Goal: Task Accomplishment & Management: Manage account settings

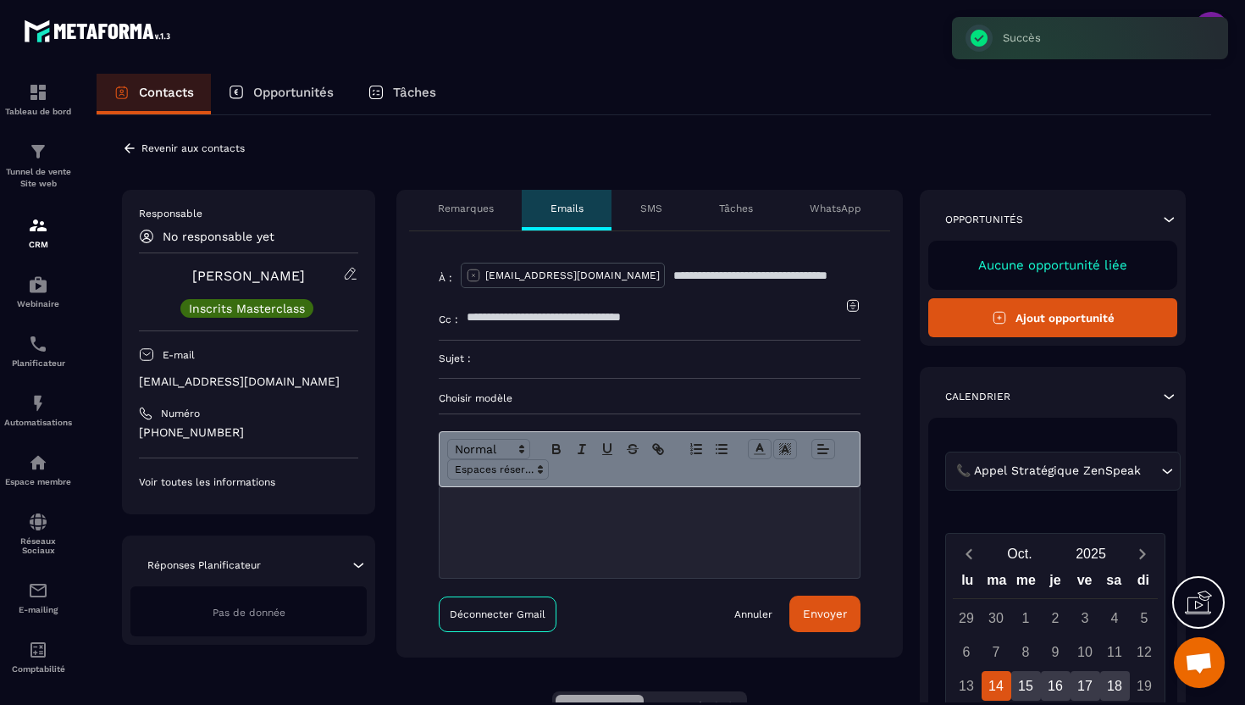
click at [136, 147] on icon at bounding box center [129, 148] width 15 height 15
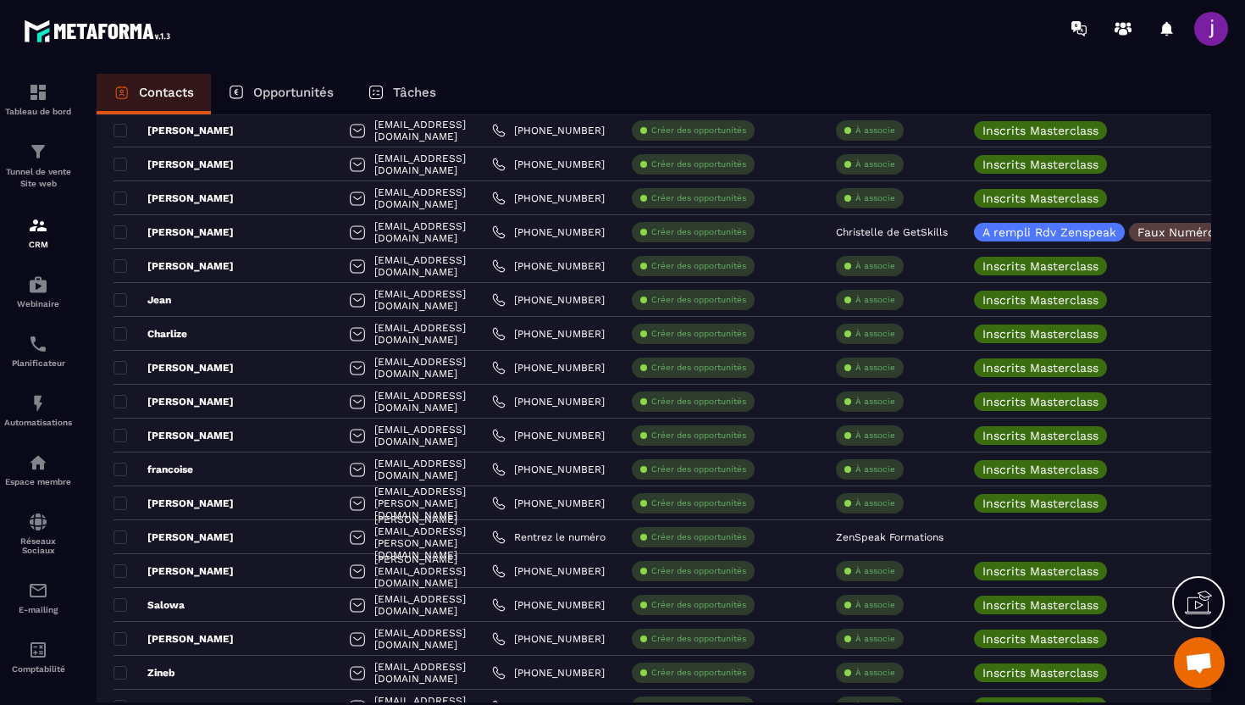
scroll to position [3070, 0]
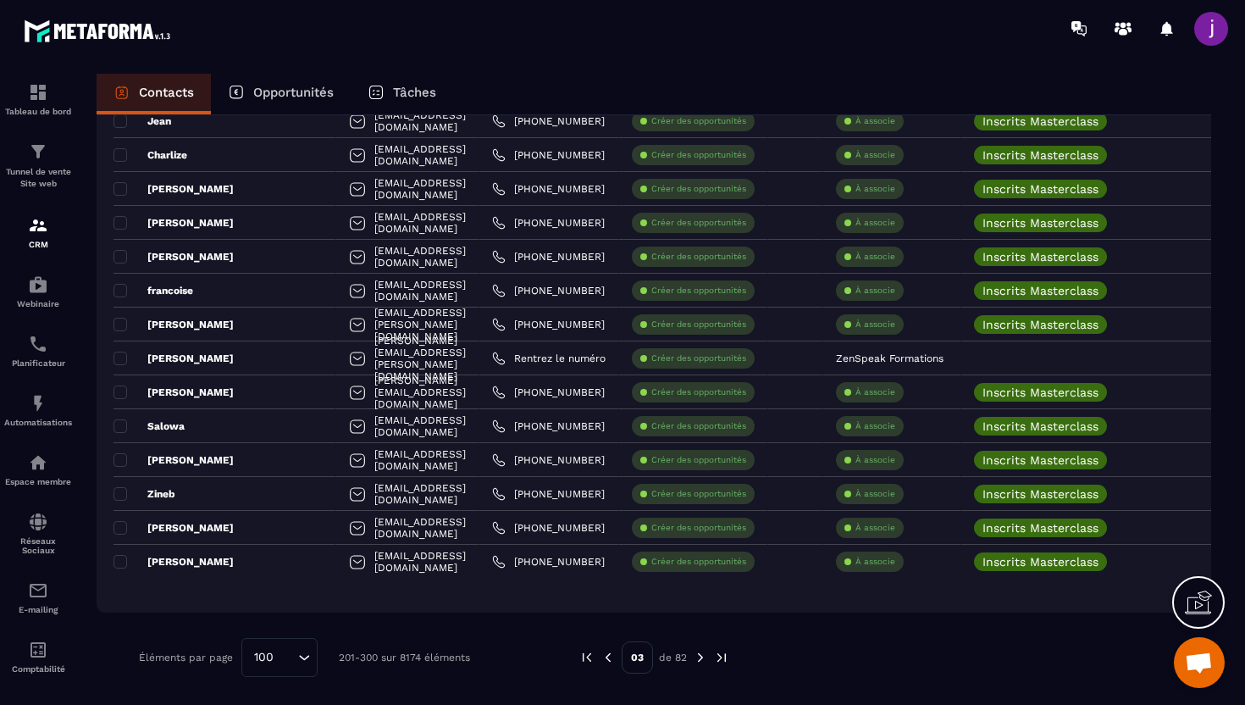
click at [697, 656] on img at bounding box center [700, 657] width 15 height 15
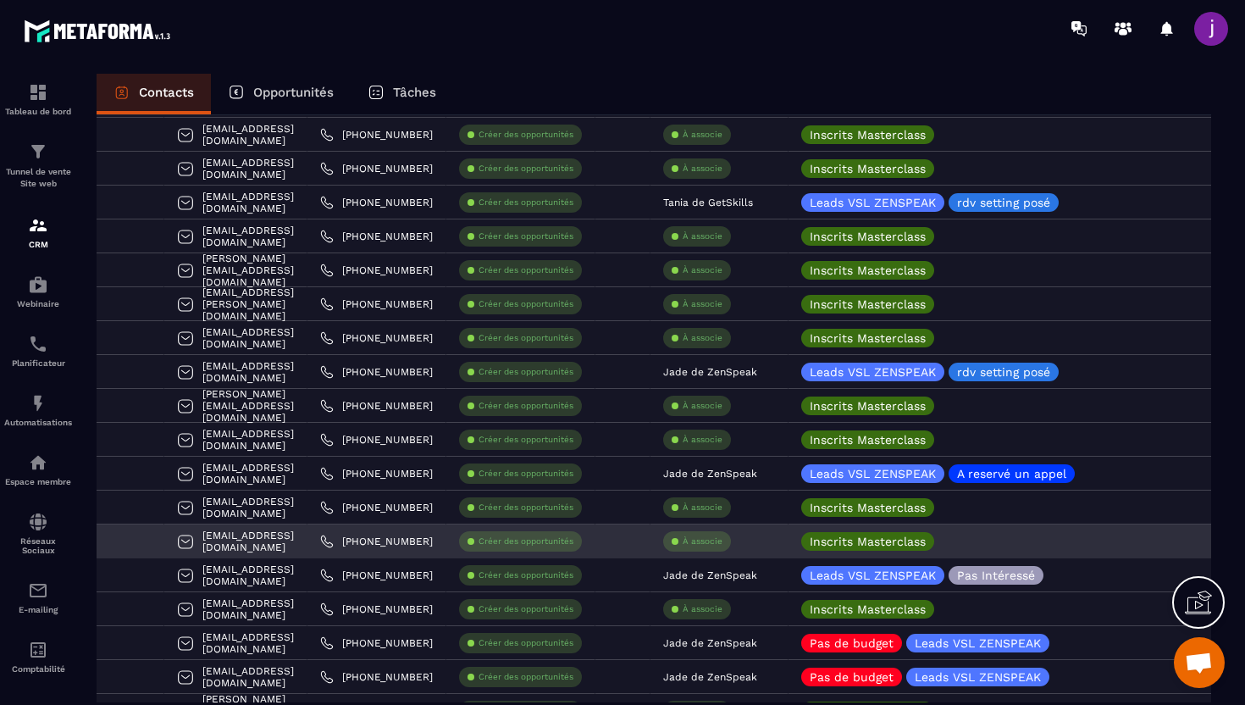
scroll to position [0, 181]
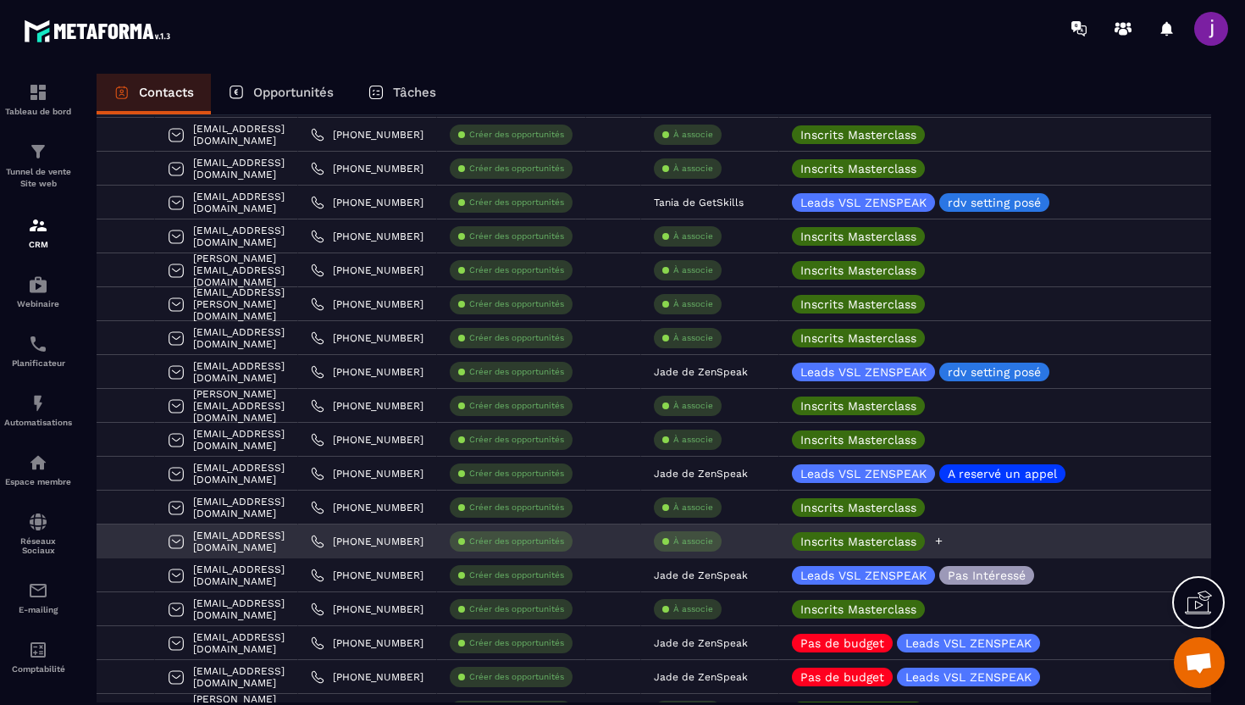
click at [943, 540] on icon at bounding box center [939, 541] width 7 height 7
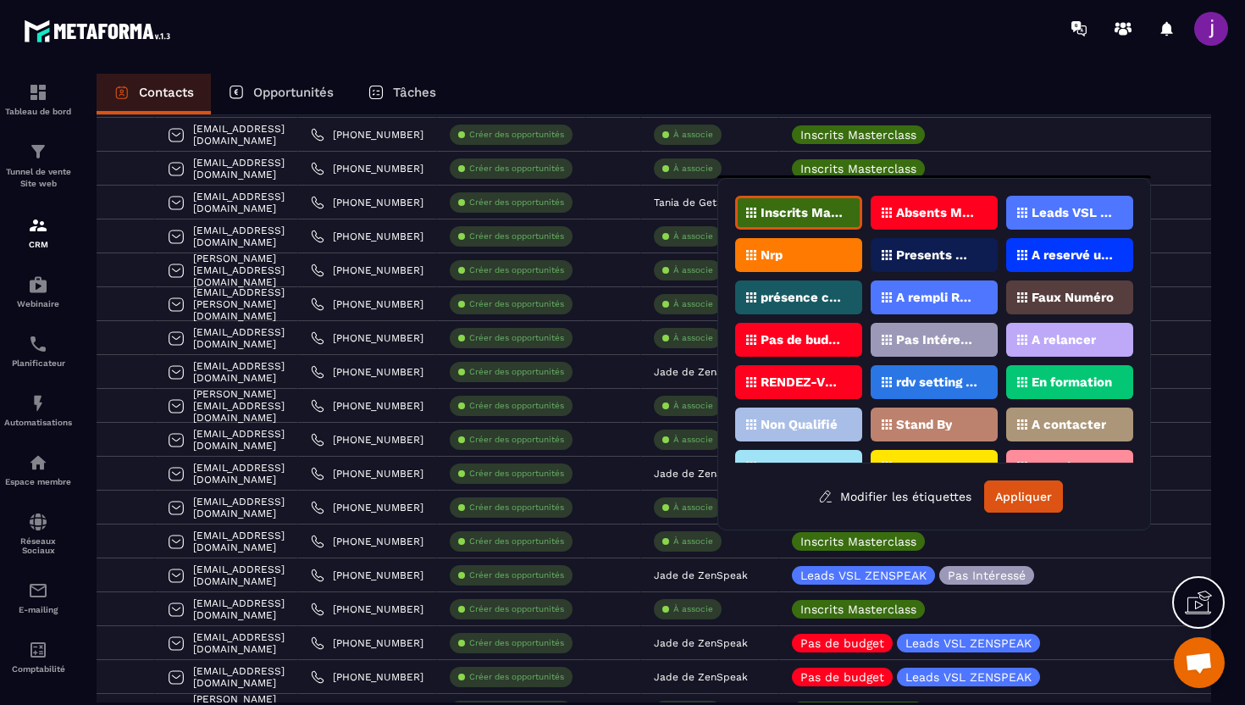
click at [844, 300] on div "présence confirmée" at bounding box center [798, 297] width 127 height 34
click at [1018, 495] on button "Appliquer" at bounding box center [1023, 496] width 79 height 32
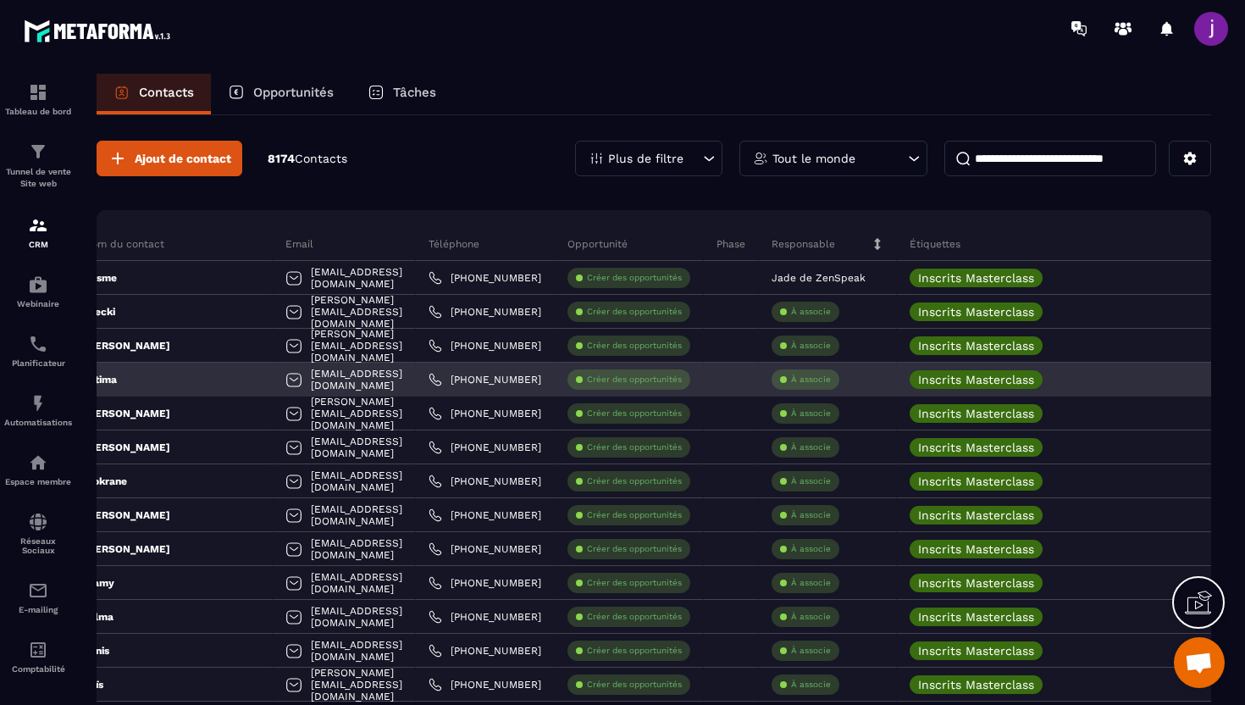
scroll to position [0, 0]
